Goal: Check status

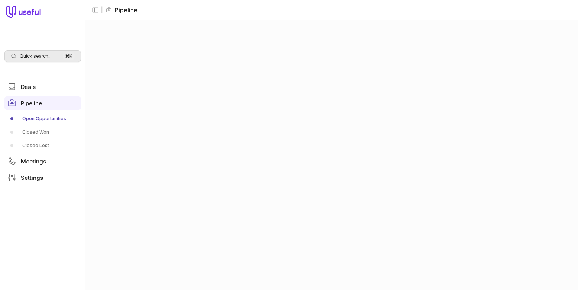
click at [47, 54] on span "Quick search..." at bounding box center [36, 56] width 32 height 6
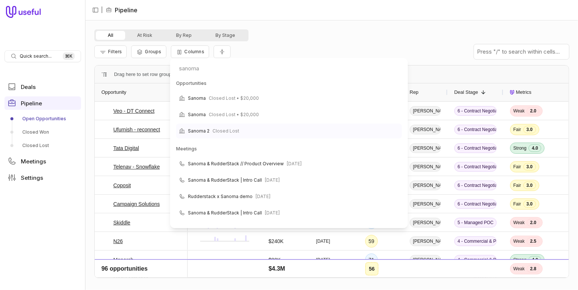
type input "sanoma"
click at [235, 127] on span "Closed Lost" at bounding box center [226, 130] width 27 height 9
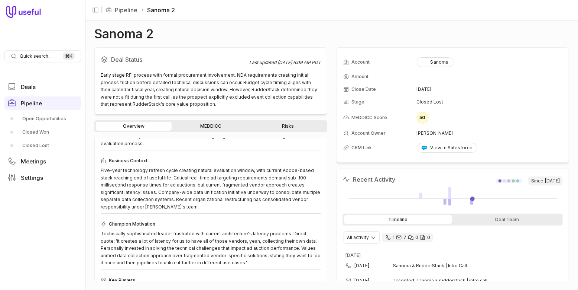
scroll to position [72, 0]
